Goal: Check status: Check status

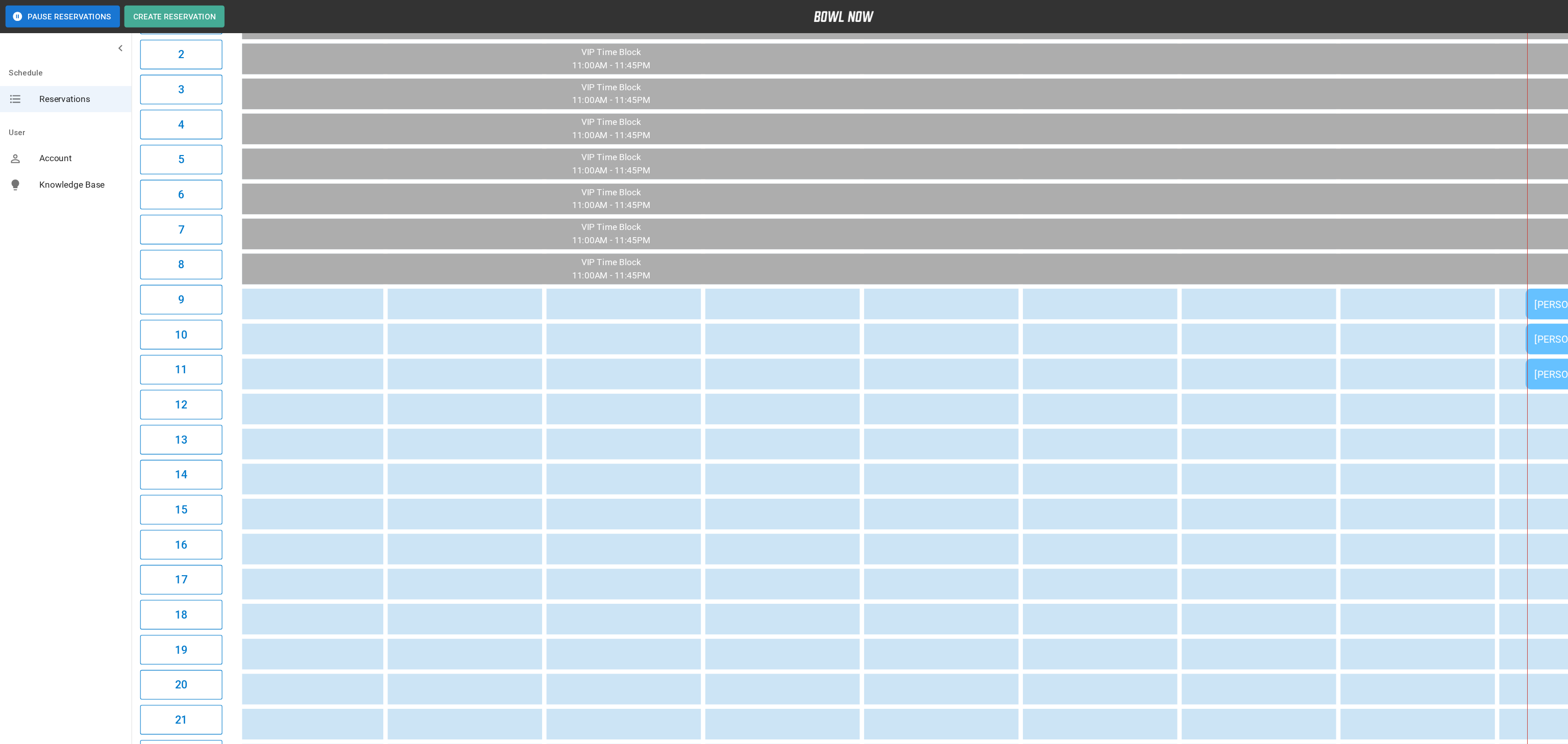
scroll to position [0, 769]
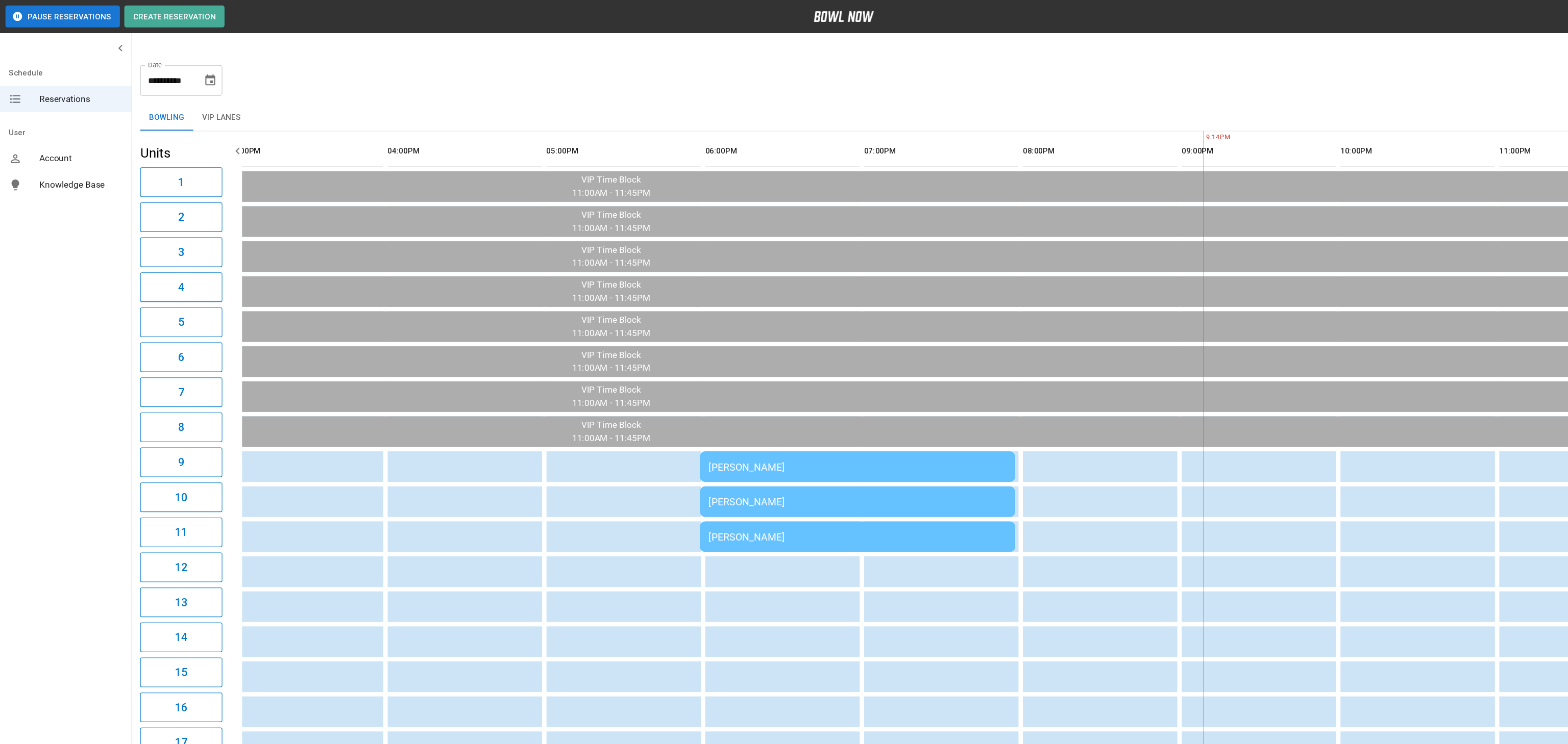
click at [886, 467] on div "[PERSON_NAME]" at bounding box center [799, 468] width 278 height 11
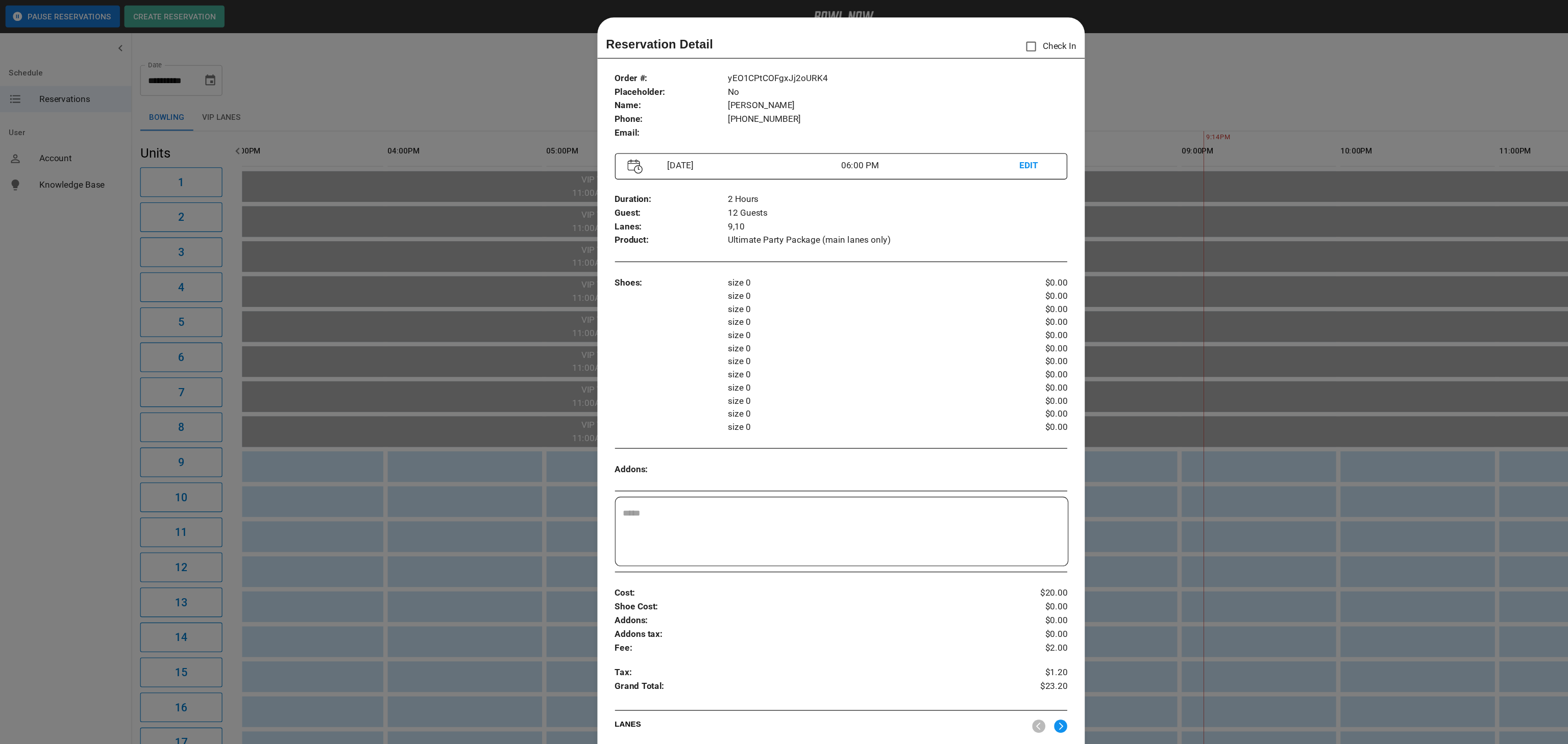
scroll to position [16, 0]
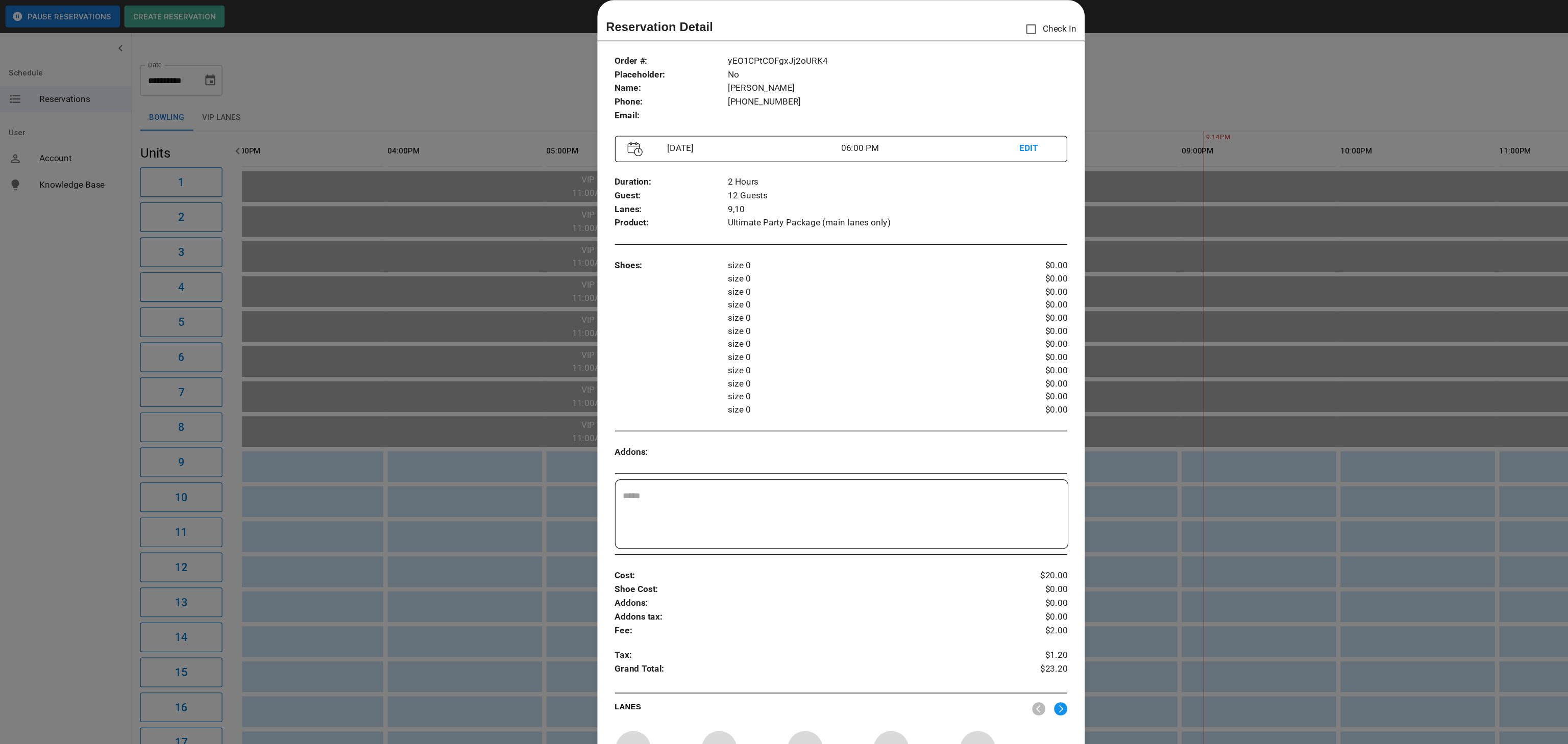
click at [1095, 313] on div at bounding box center [784, 372] width 1568 height 744
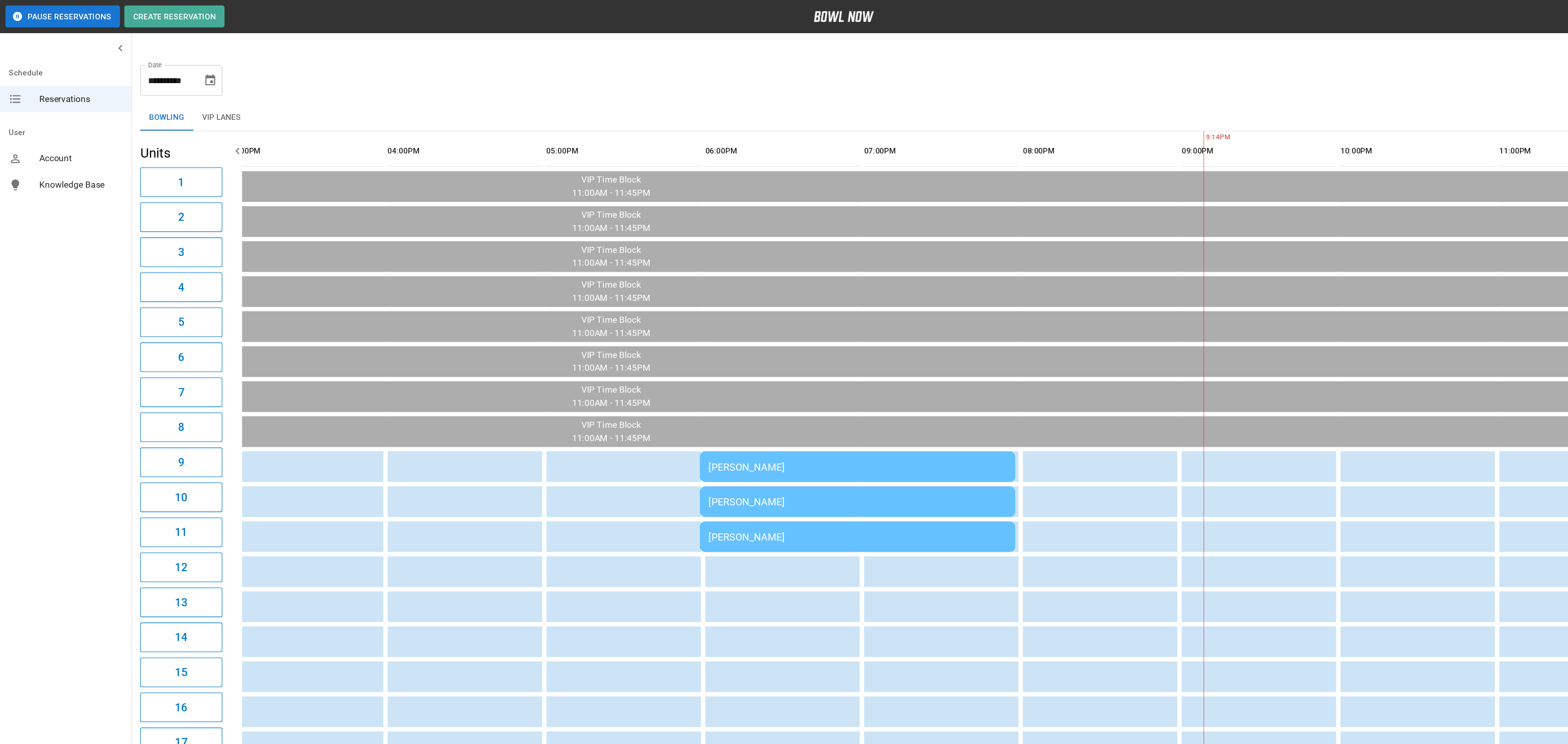
click at [845, 507] on td "[PERSON_NAME]" at bounding box center [799, 500] width 294 height 29
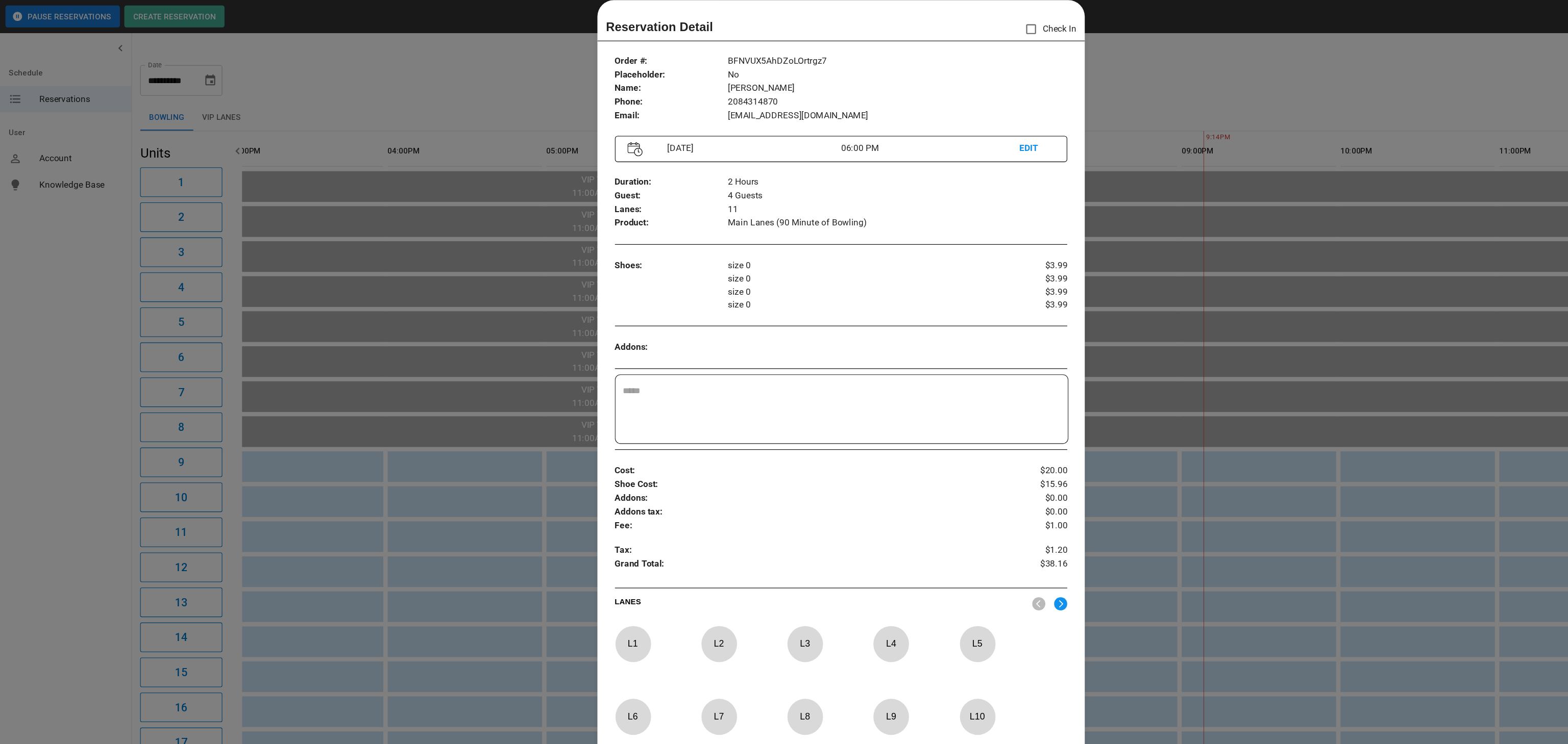
click at [1083, 282] on div at bounding box center [784, 372] width 1568 height 744
